Goal: Task Accomplishment & Management: Check status

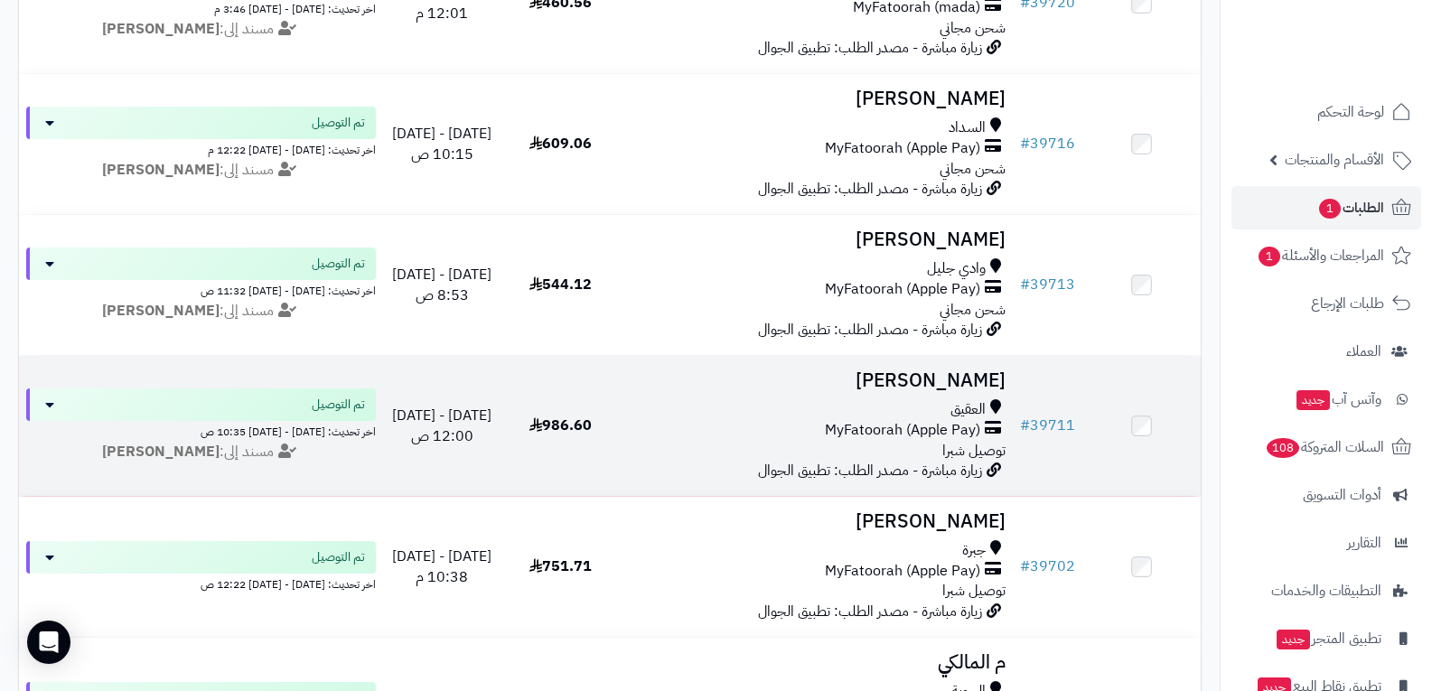
scroll to position [2738, 0]
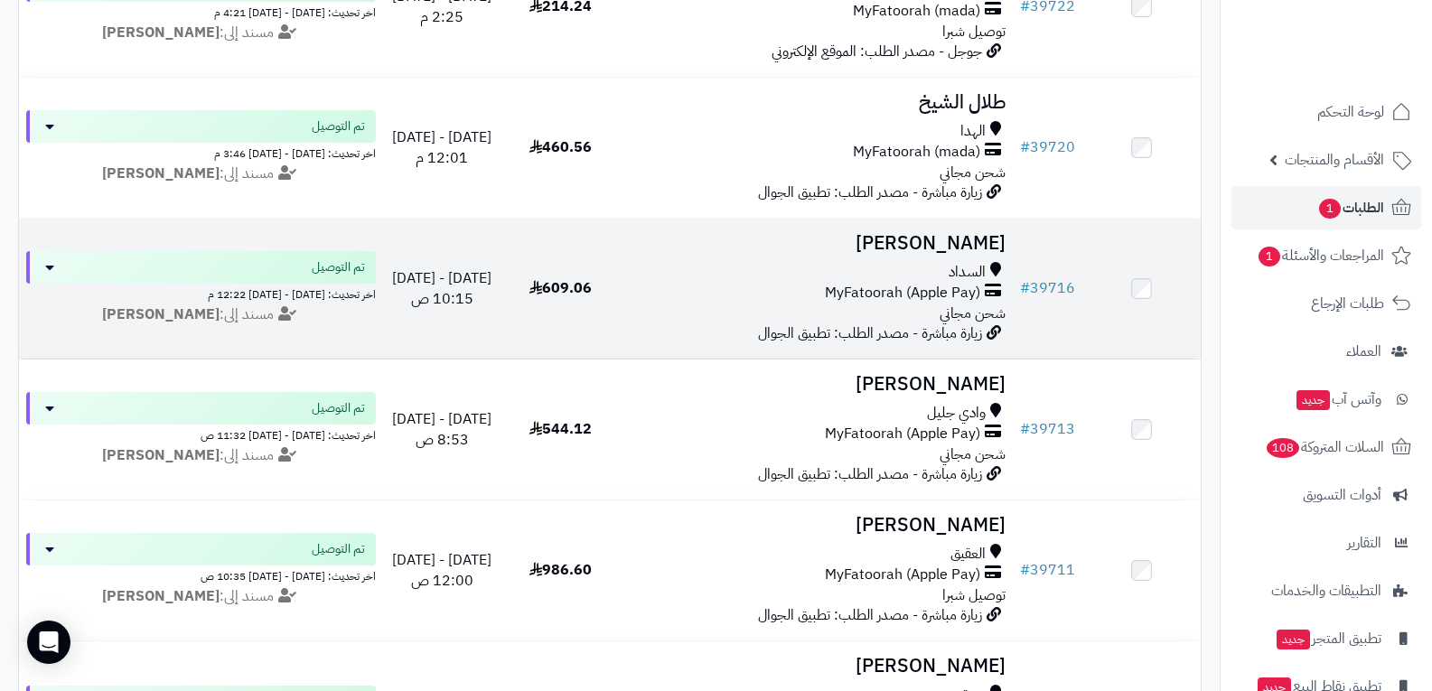
click at [919, 285] on span "MyFatoorah (Apple Pay)" at bounding box center [902, 293] width 155 height 21
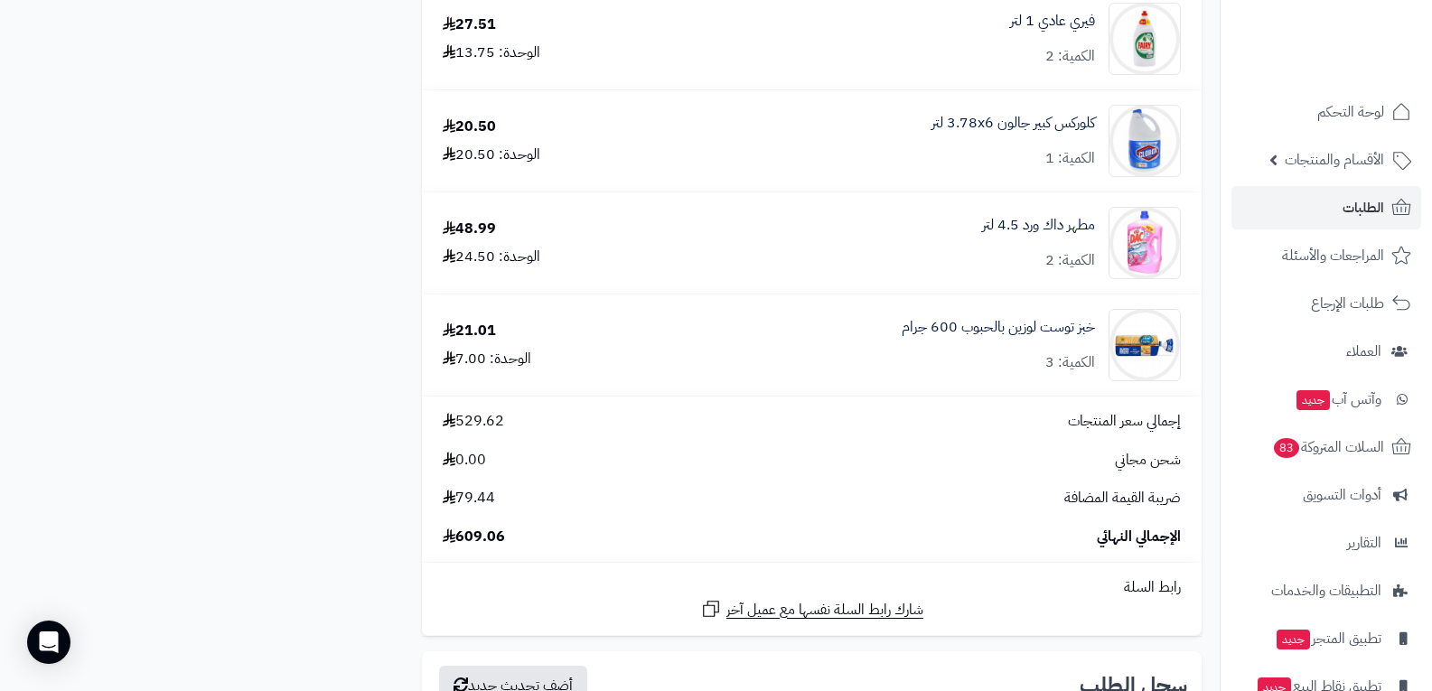
scroll to position [1446, 0]
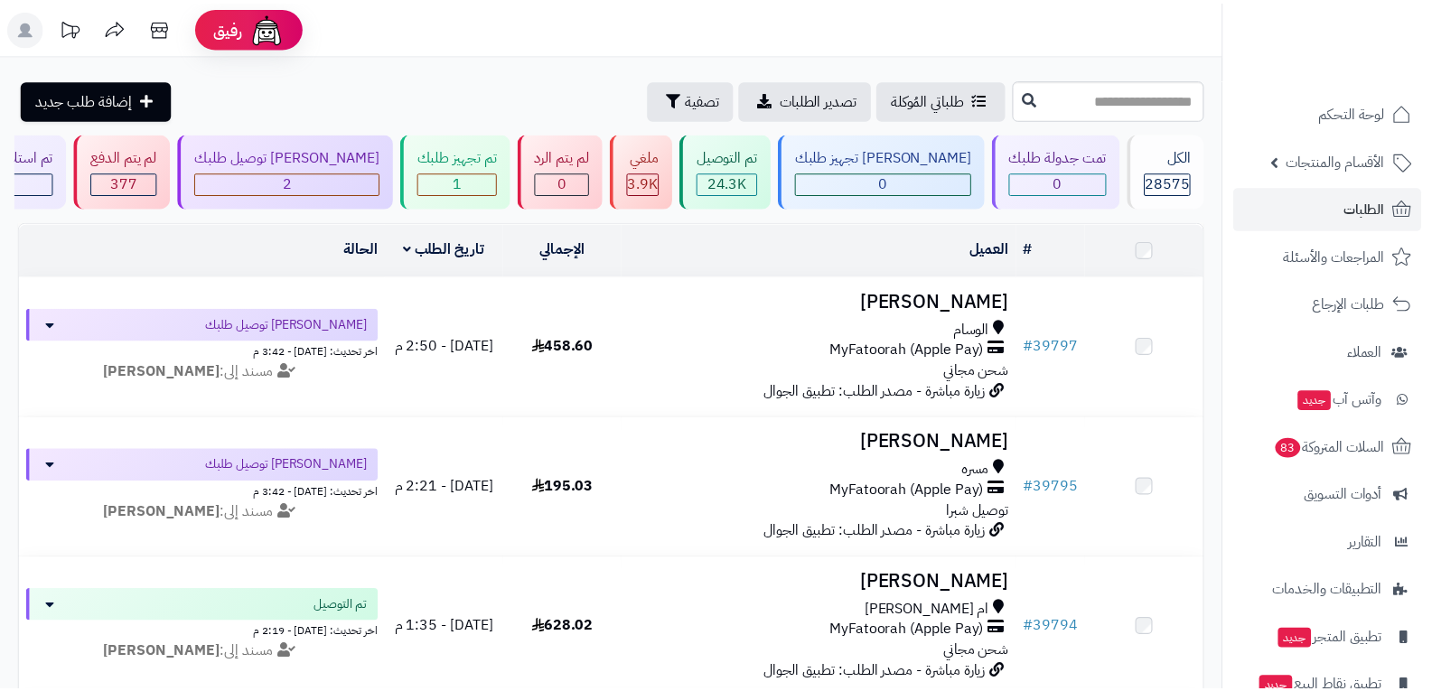
scroll to position [3442, 0]
